Goal: Browse casually

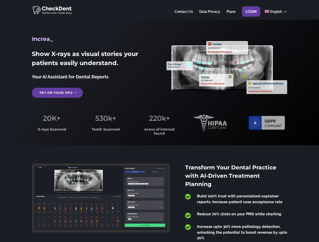
click at [159, 121] on span "220k+" at bounding box center [159, 118] width 21 height 9
click at [159, 10] on div at bounding box center [159, 10] width 255 height 20
click at [159, 121] on span "220k+" at bounding box center [159, 118] width 21 height 9
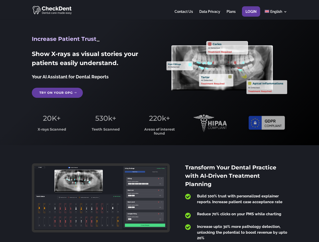
click at [159, 10] on div at bounding box center [159, 10] width 255 height 20
